Goal: Navigation & Orientation: Understand site structure

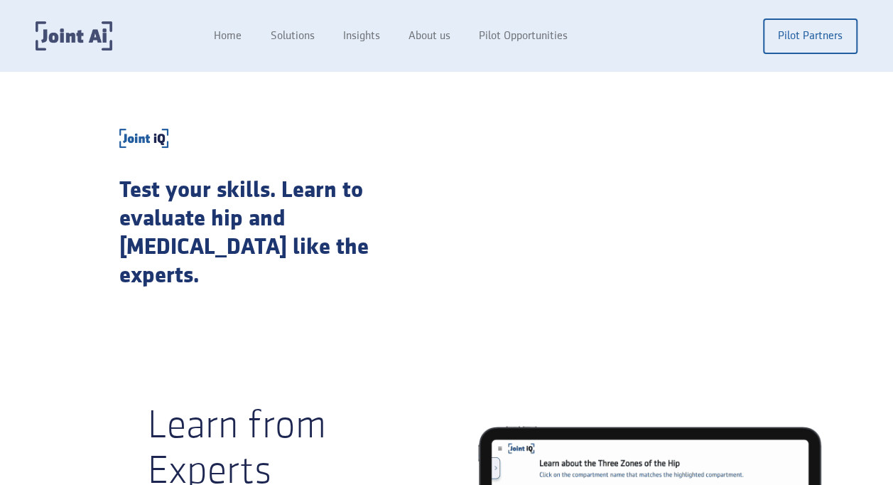
click at [80, 39] on img "home" at bounding box center [74, 35] width 77 height 29
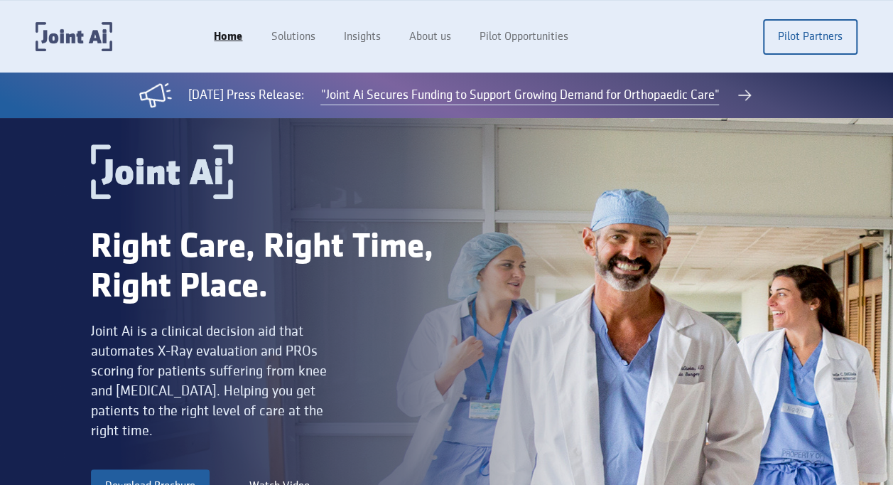
click at [94, 36] on img "home" at bounding box center [74, 36] width 77 height 29
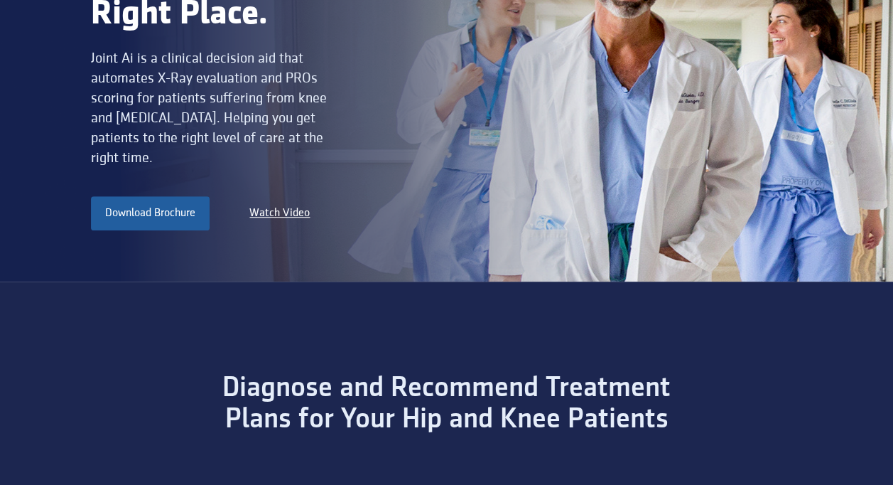
scroll to position [280, 0]
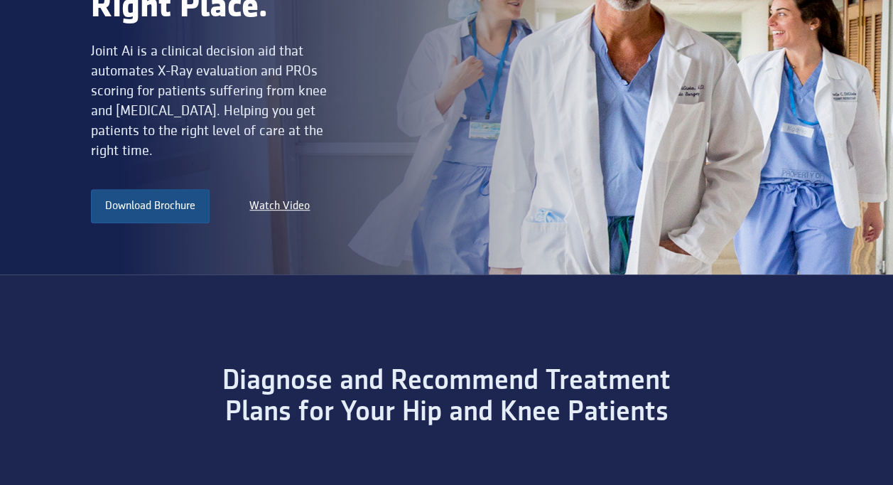
click at [158, 197] on link "Download Brochure" at bounding box center [150, 206] width 119 height 34
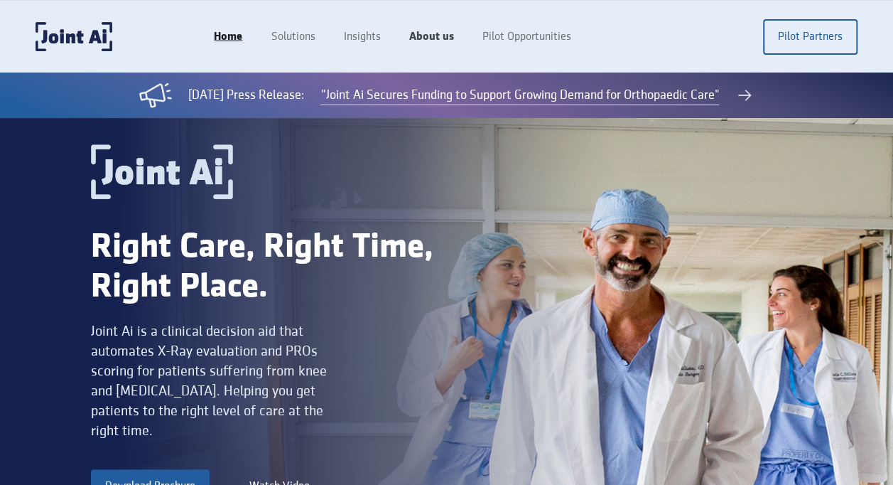
click at [438, 37] on link "About us" at bounding box center [430, 36] width 73 height 27
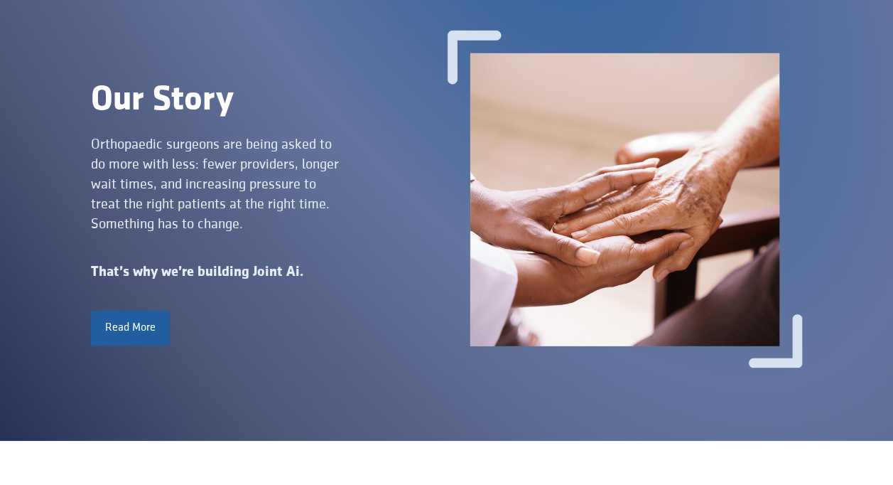
scroll to position [114, 0]
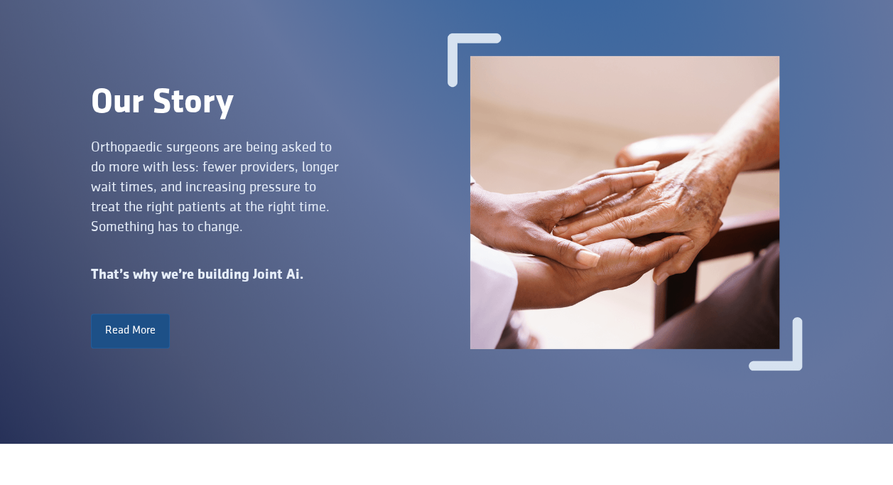
click at [131, 323] on link "Read More" at bounding box center [130, 330] width 79 height 34
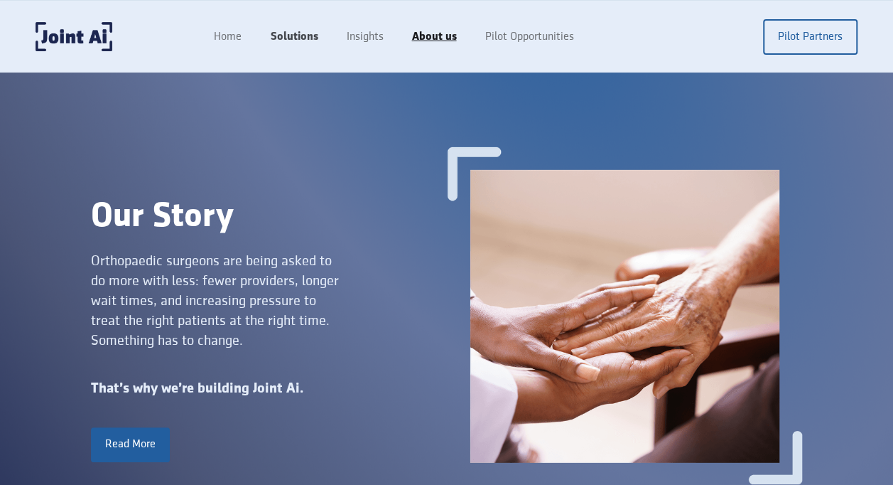
click at [285, 33] on link "Solutions" at bounding box center [294, 36] width 76 height 27
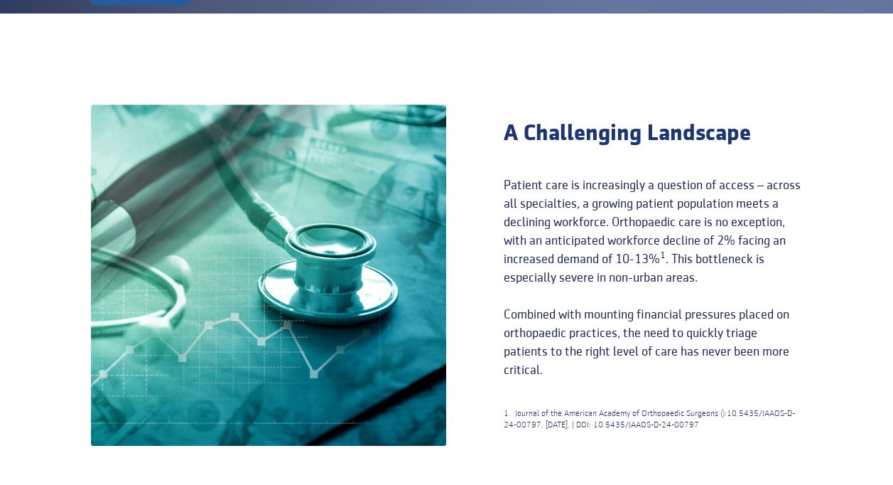
scroll to position [341, 0]
